Goal: Task Accomplishment & Management: Manage account settings

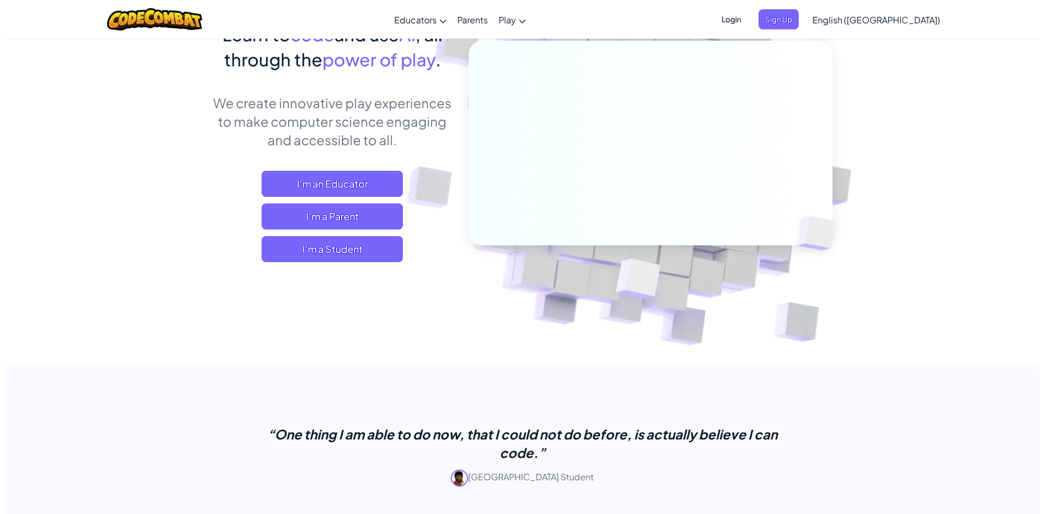
scroll to position [54, 0]
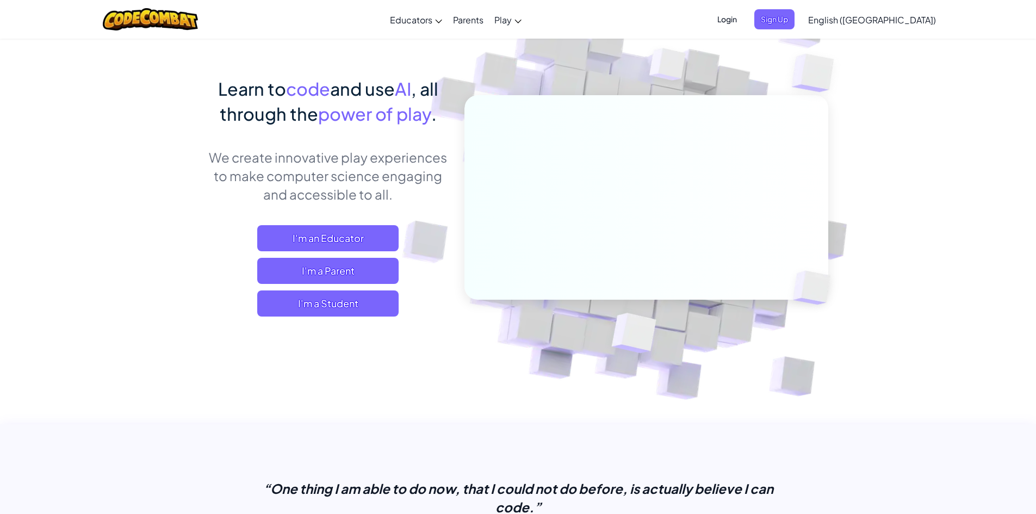
click at [743, 26] on span "Login" at bounding box center [727, 19] width 33 height 20
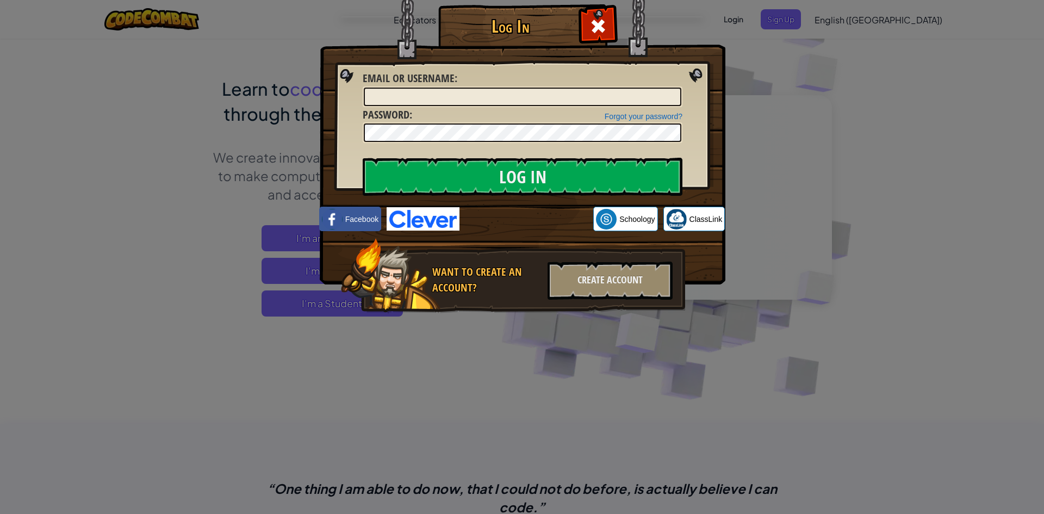
click at [749, 72] on div "Log In Unknown Error Email or Username : Forgot your password? Password : Log I…" at bounding box center [522, 257] width 1044 height 514
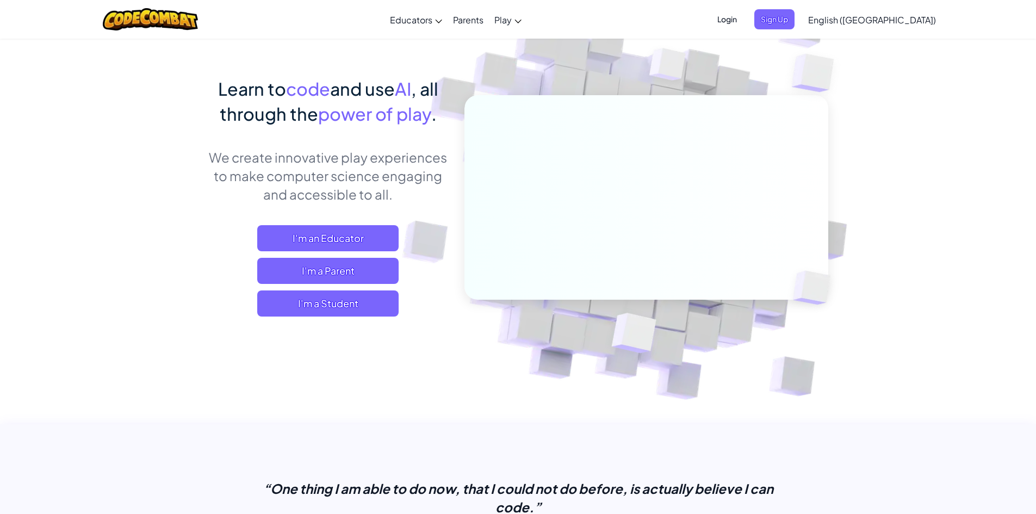
click at [743, 21] on span "Login" at bounding box center [727, 19] width 33 height 20
